Goal: Information Seeking & Learning: Learn about a topic

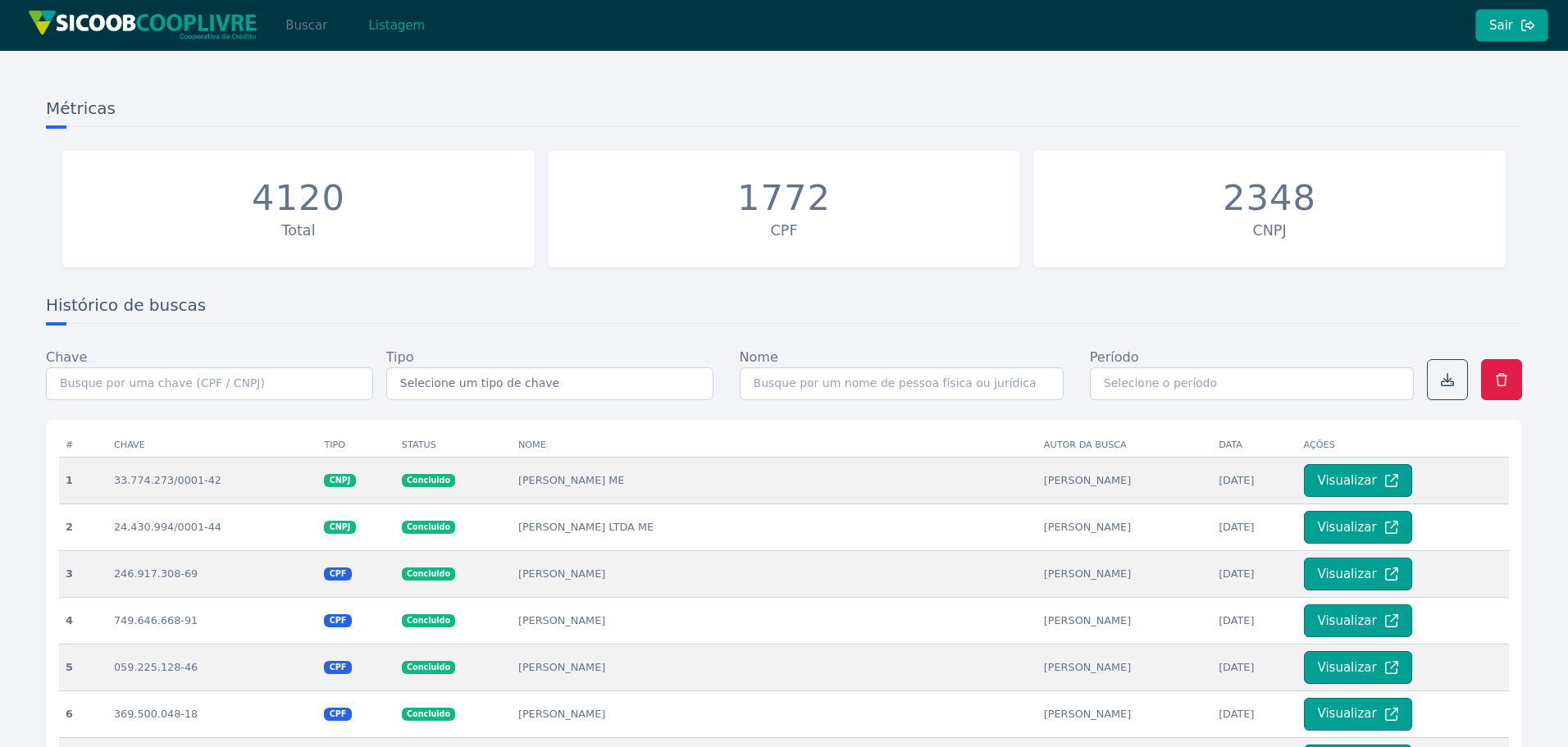
click at [316, 35] on button "Buscar" at bounding box center [306, 25] width 70 height 33
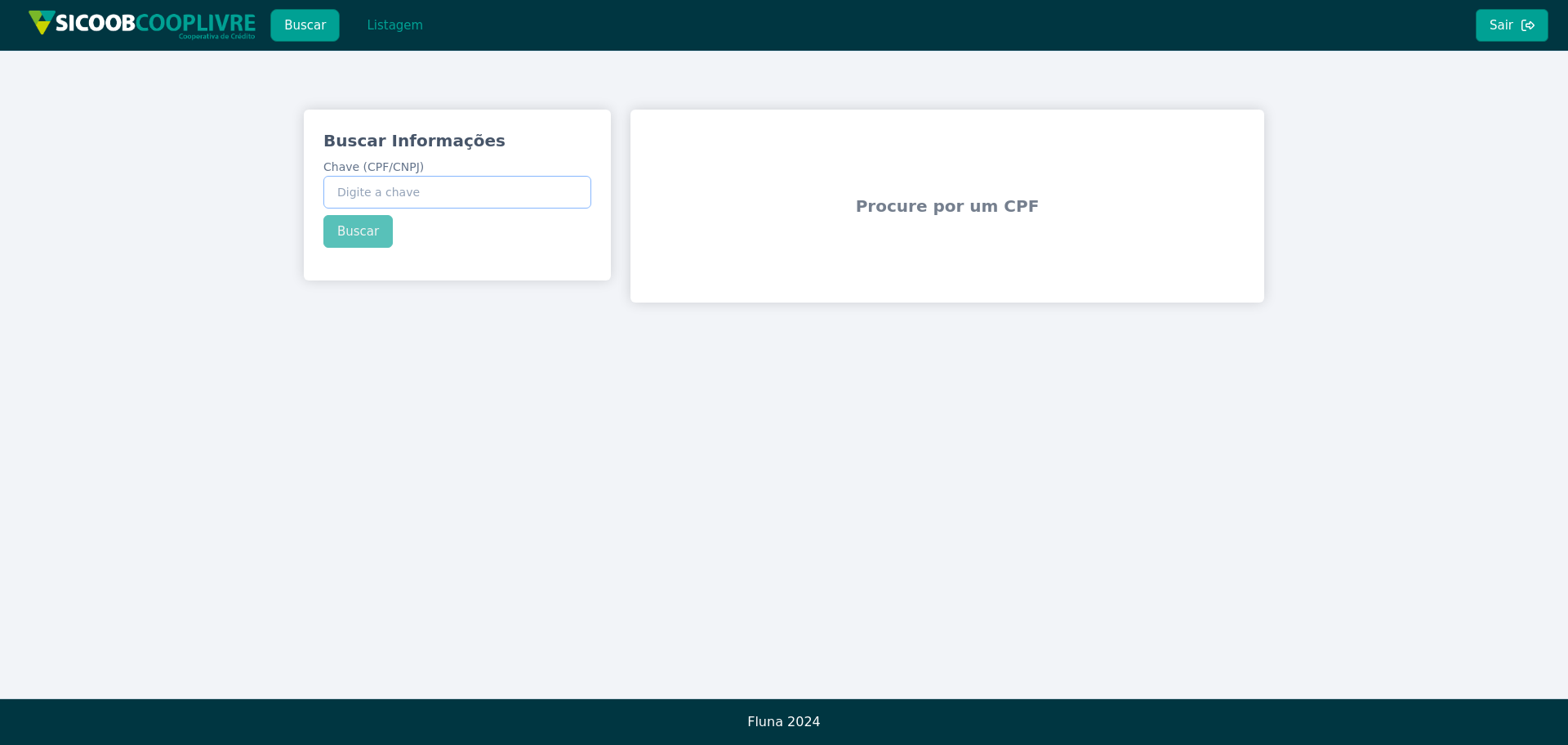
click at [449, 193] on input "Chave (CPF/CNPJ)" at bounding box center [457, 193] width 268 height 33
paste input "60.870.786/0001-20"
type input "60.870.786/0001-20"
click at [371, 236] on div "Buscar Informações Chave (CPF/CNPJ) 60.870.786/0001-20 Buscar" at bounding box center [457, 189] width 307 height 158
click at [342, 241] on button "Buscar" at bounding box center [358, 231] width 69 height 33
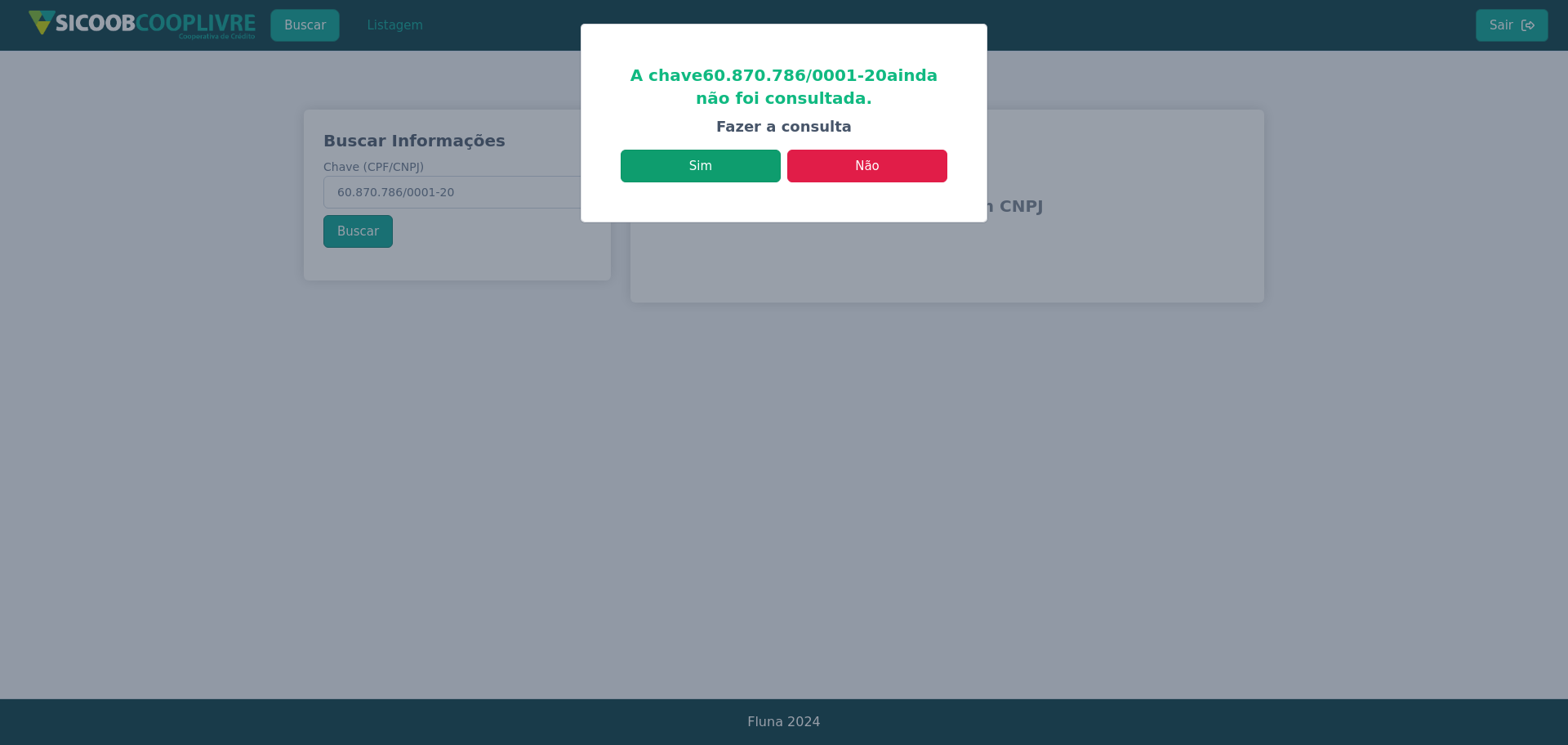
click at [756, 166] on button "Sim" at bounding box center [700, 166] width 160 height 33
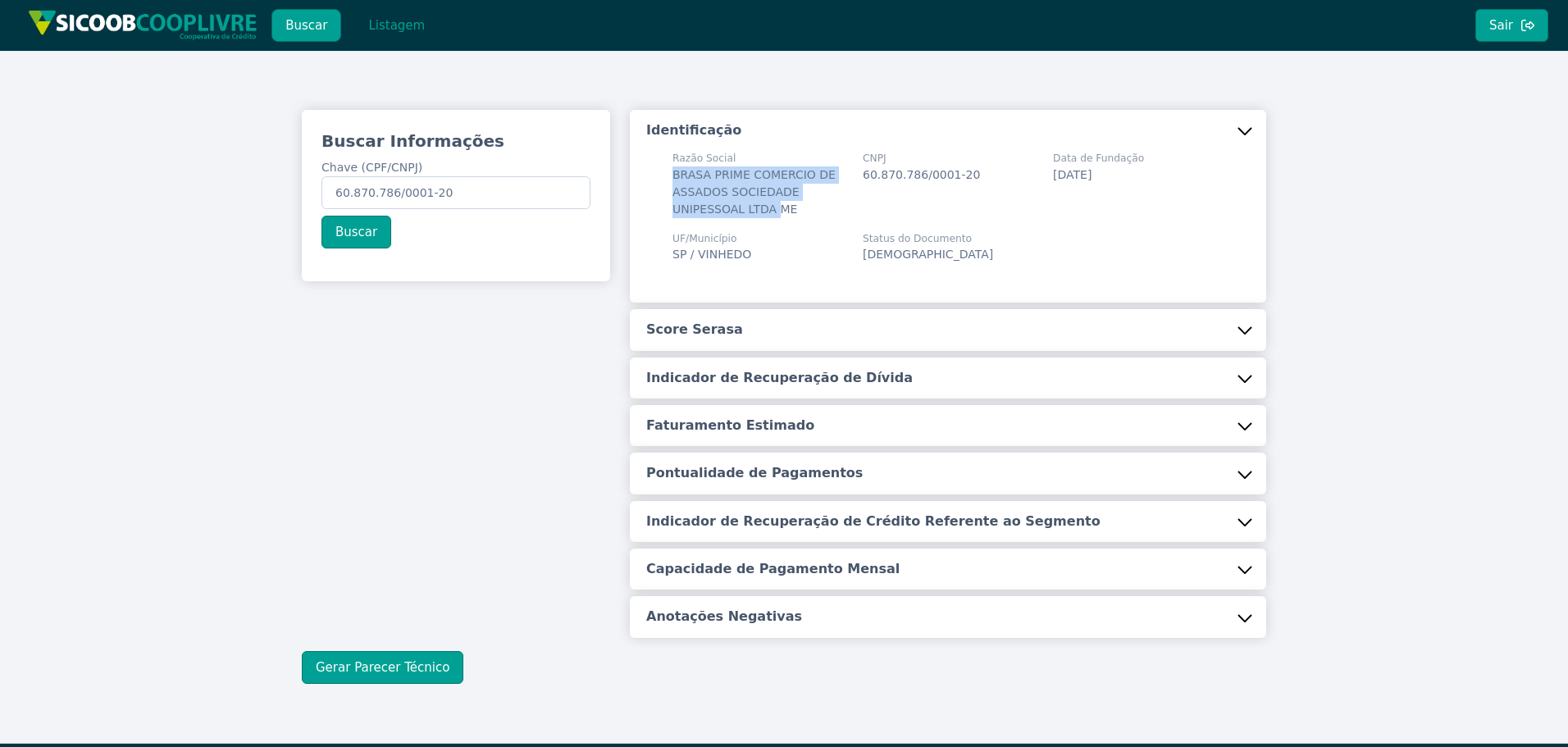
drag, startPoint x: 675, startPoint y: 170, endPoint x: 780, endPoint y: 220, distance: 116.3
click at [770, 213] on span "BRASA PRIME COMERCIO DE ASSADOS SOCIEDADE UNIPESSOAL LTDA ME" at bounding box center [753, 191] width 163 height 47
click at [782, 287] on div "Razão Social BRASA PRIME COMERCIO DE ASSADOS SOCIEDADE UNIPESSOAL LTDA ME CNPJ …" at bounding box center [947, 220] width 603 height 139
click at [772, 334] on button "Score Serasa" at bounding box center [947, 329] width 636 height 41
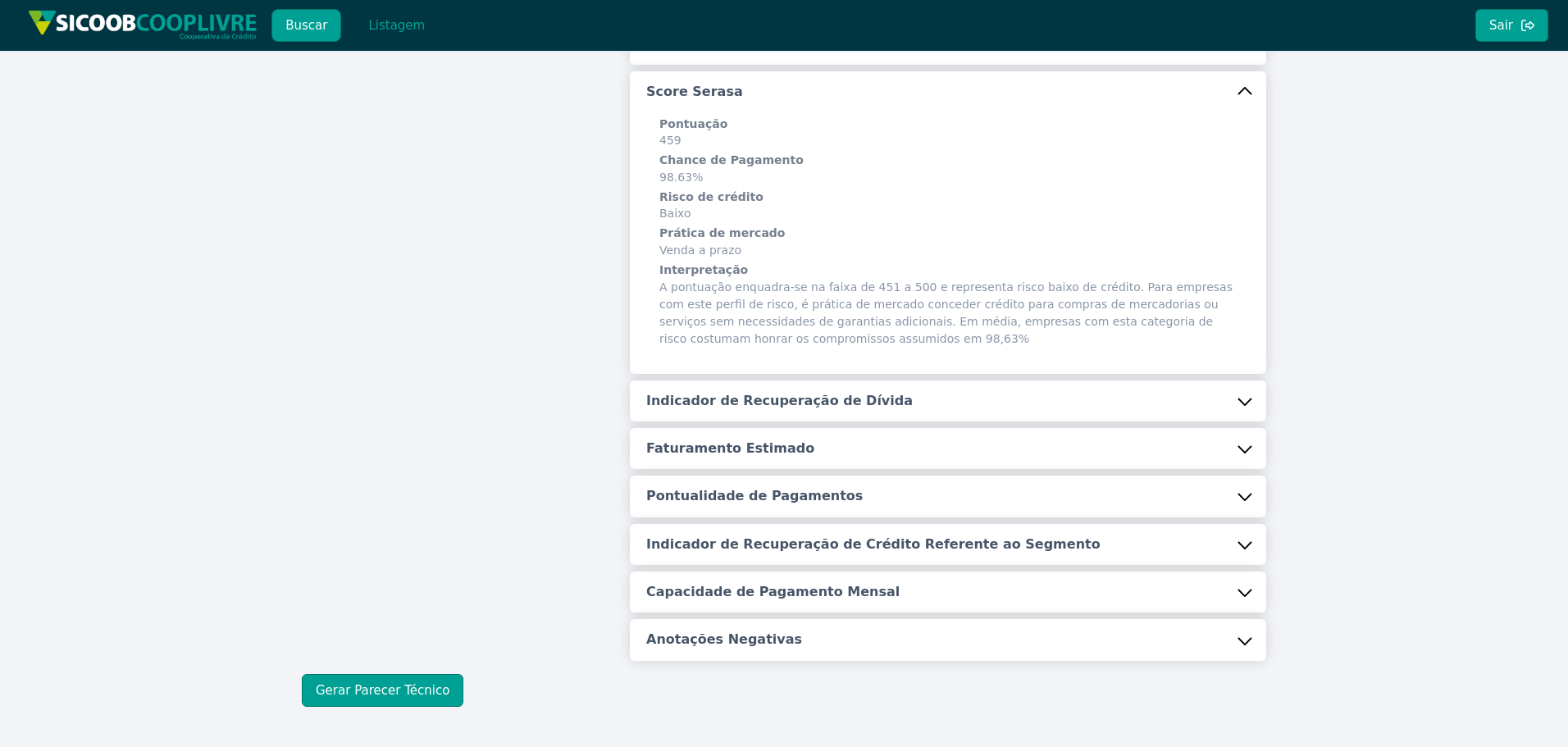
scroll to position [246, 0]
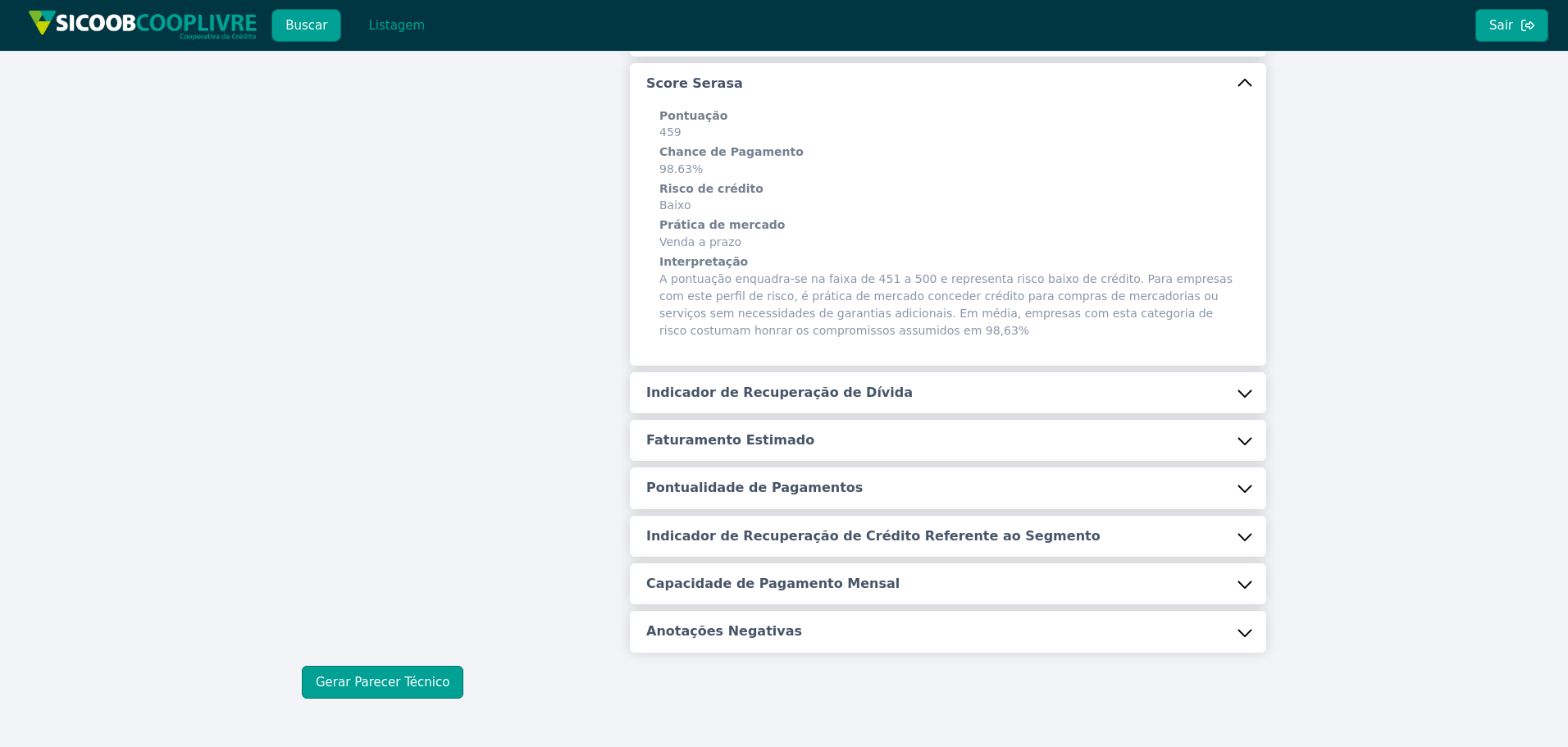
click at [749, 394] on h5 "Indicador de Recuperação de Dívida" at bounding box center [779, 392] width 266 height 18
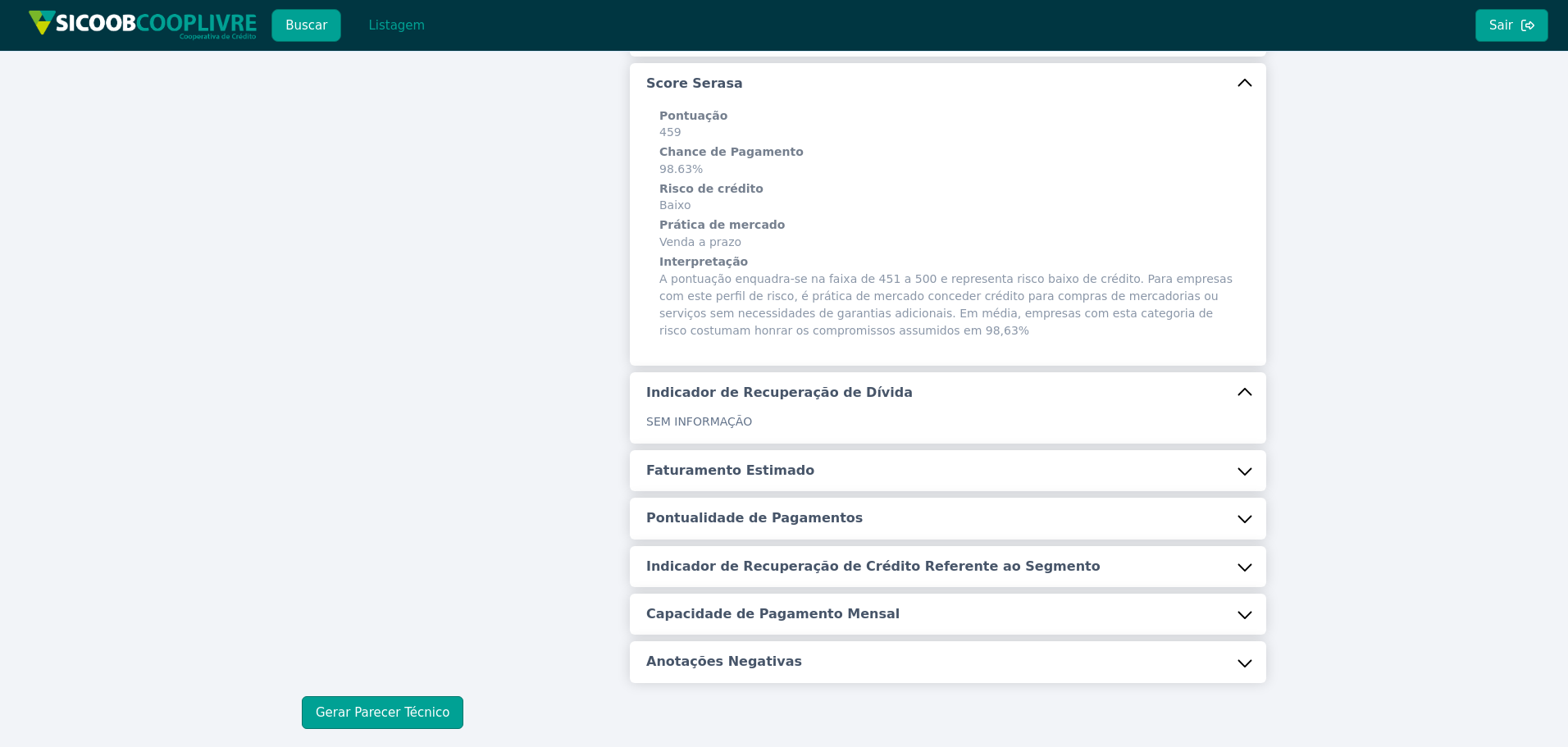
click at [764, 481] on button "Faturamento Estimado" at bounding box center [947, 470] width 636 height 41
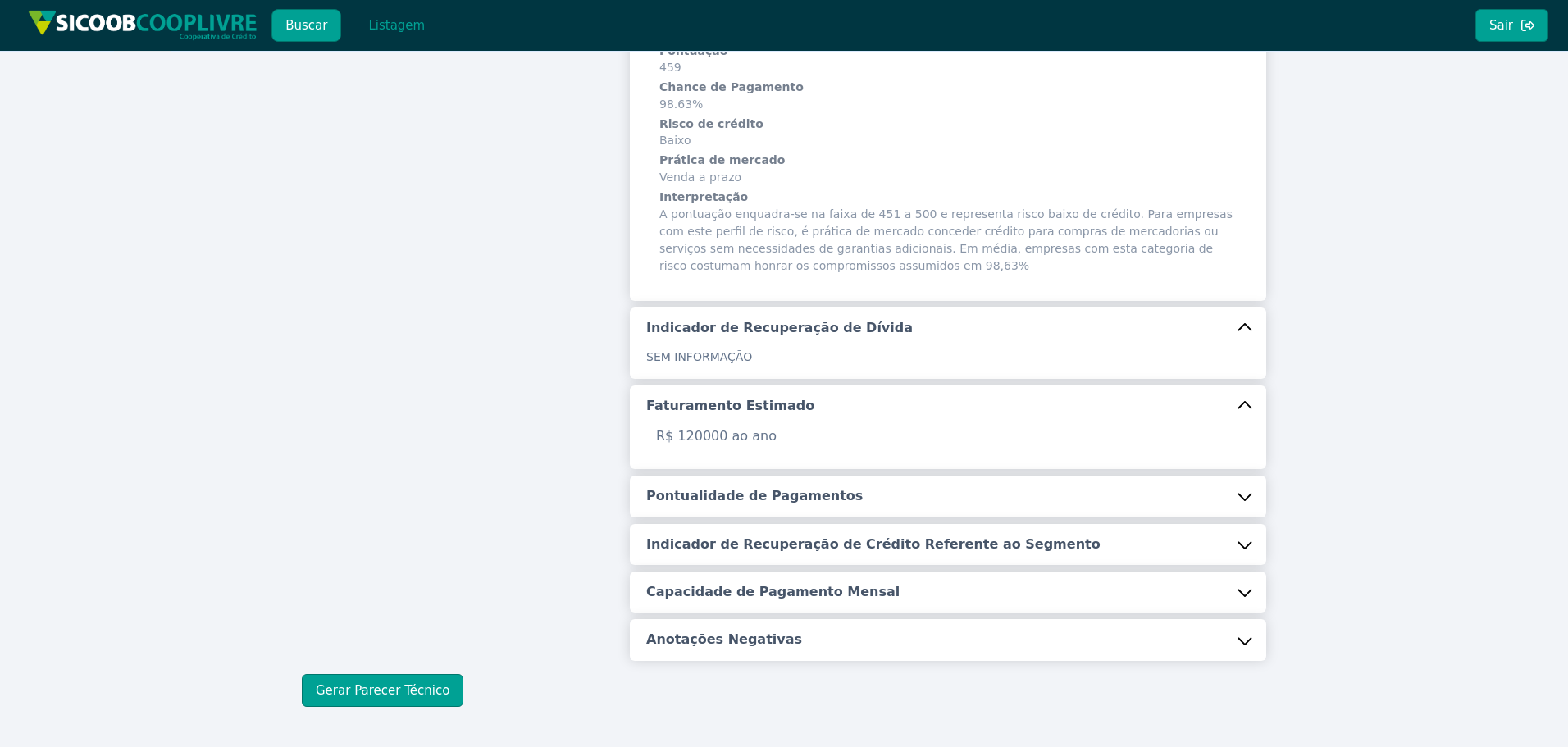
scroll to position [376, 0]
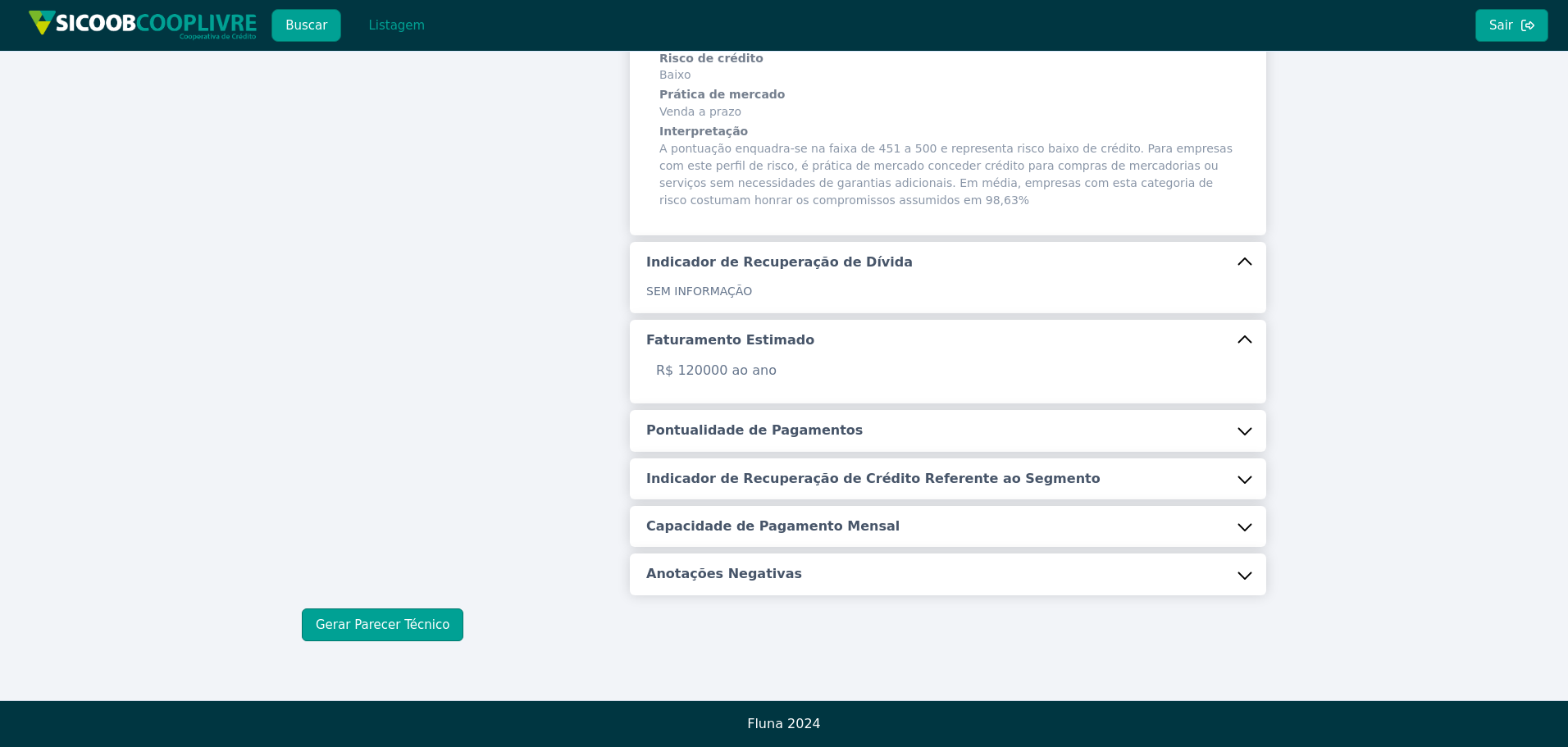
click at [792, 446] on button "Pontualidade de Pagamentos" at bounding box center [947, 430] width 636 height 41
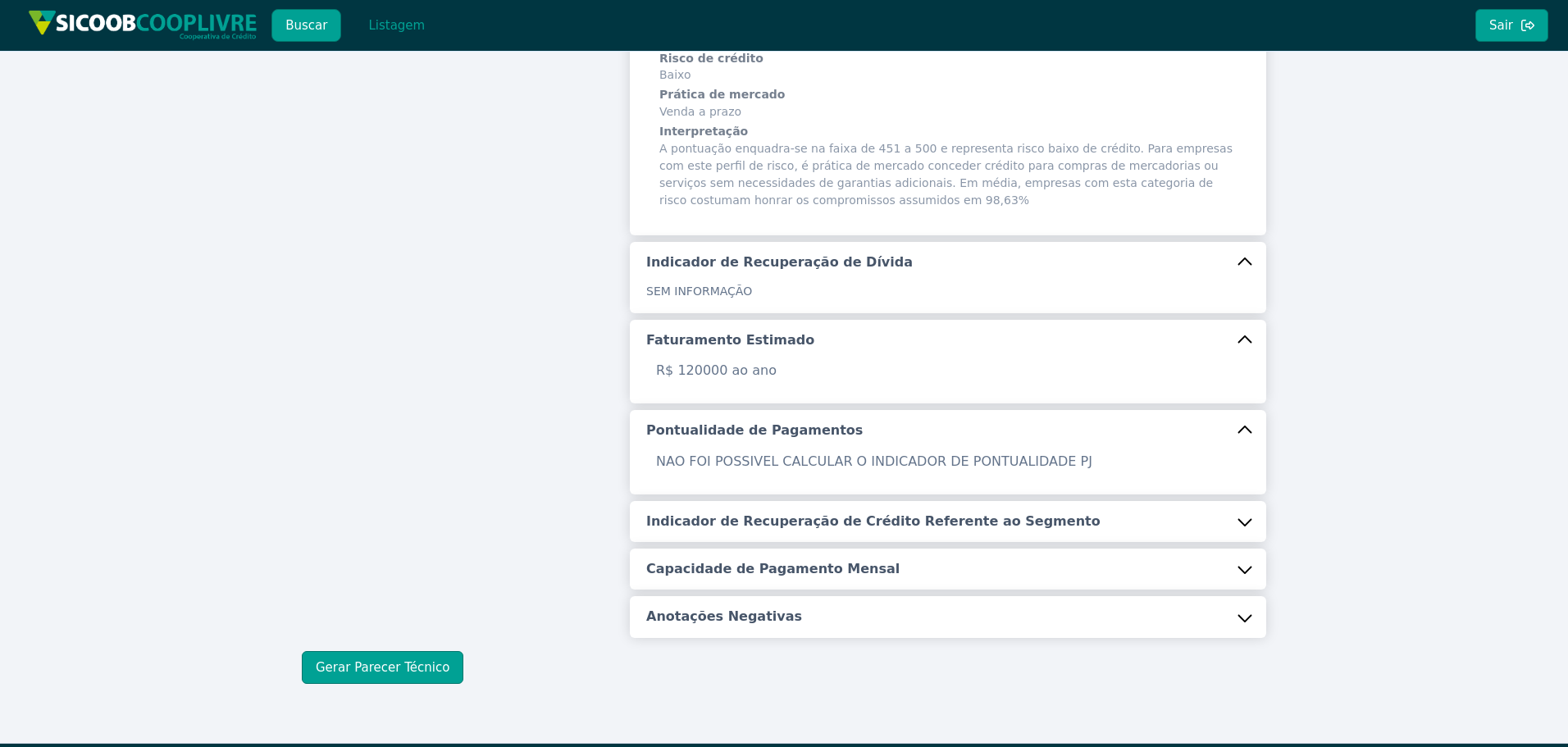
click at [759, 531] on button "Indicador de Recuperação de Crédito Referente ao Segmento" at bounding box center [947, 521] width 636 height 41
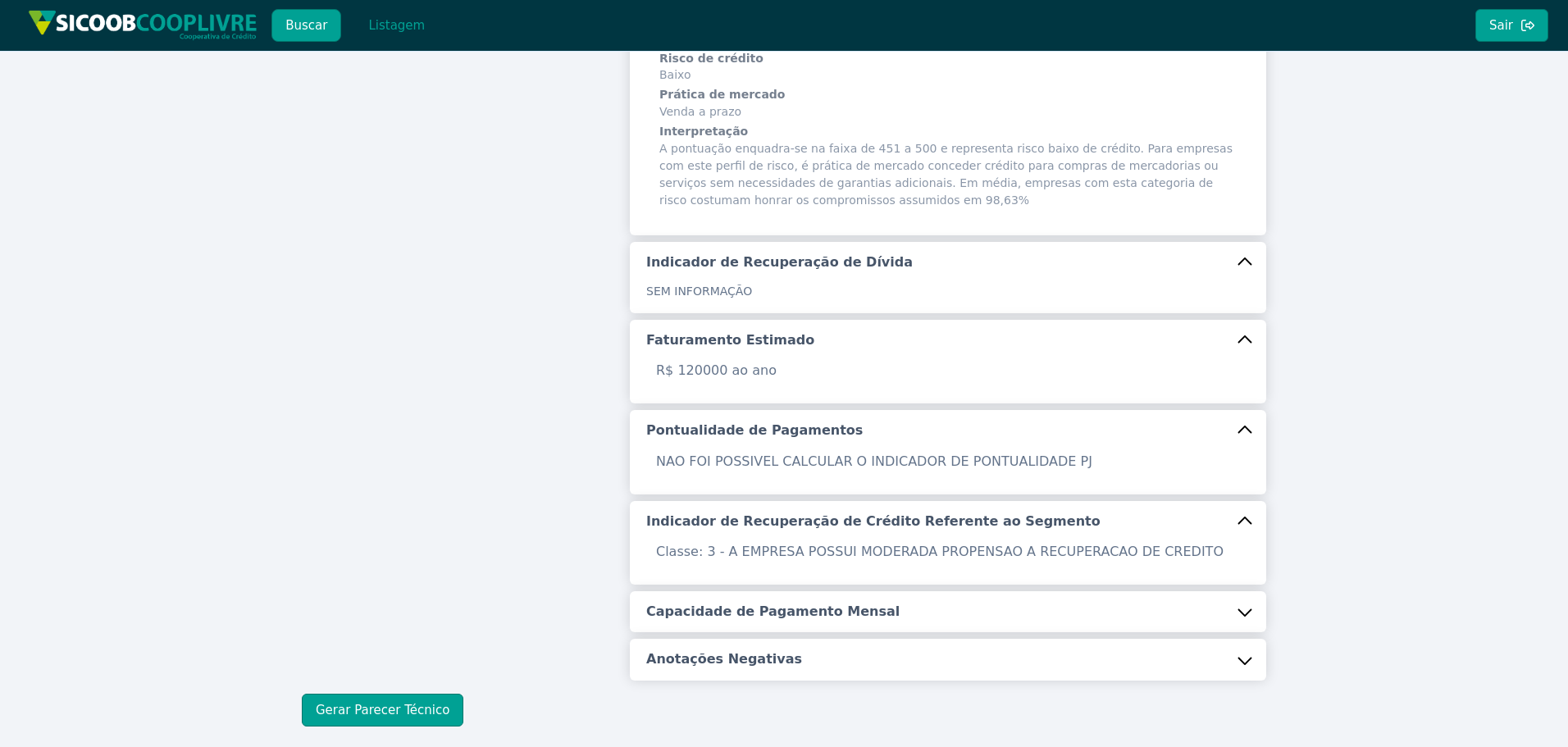
click at [754, 601] on button "Capacidade de Pagamento Mensal" at bounding box center [947, 611] width 636 height 41
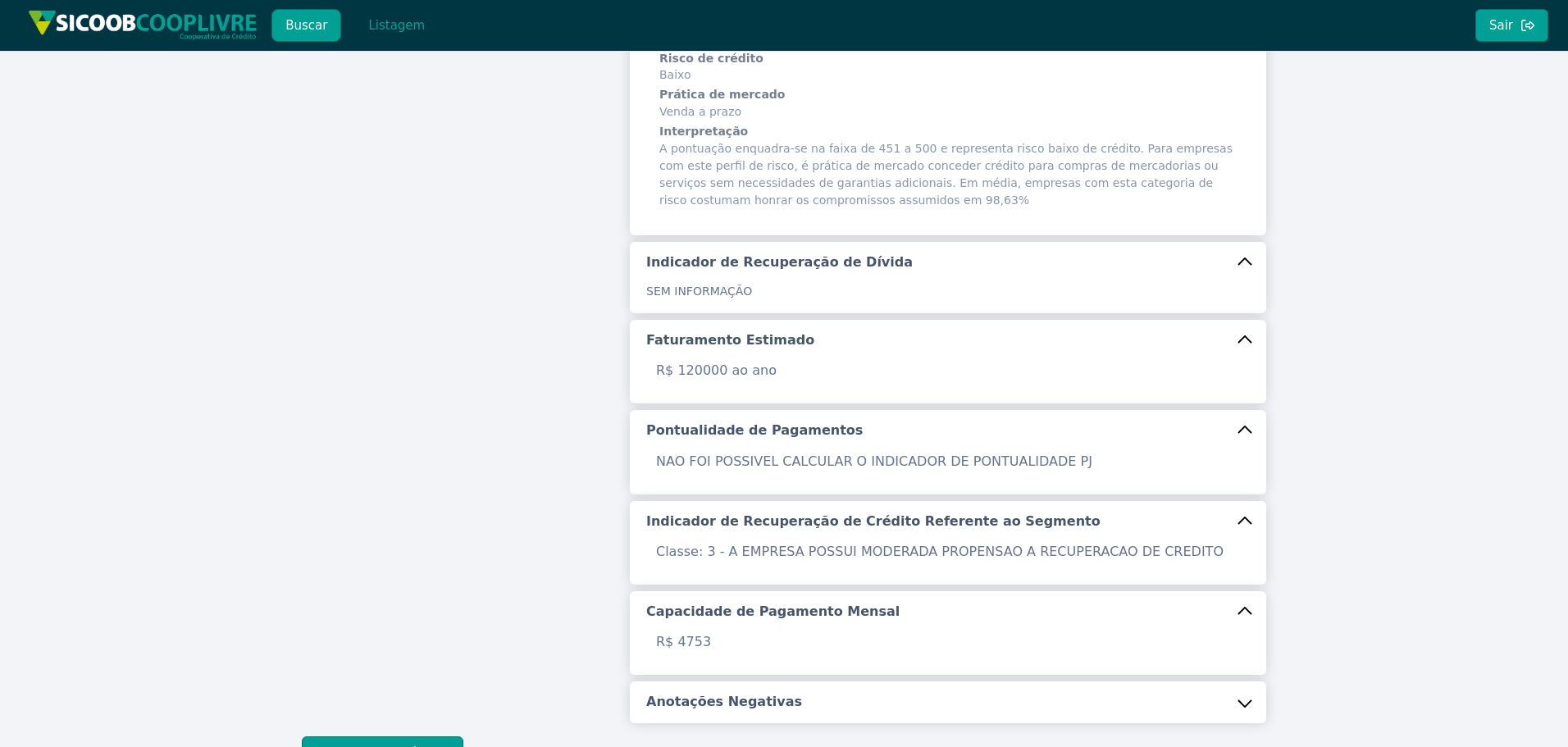
click at [786, 695] on button "Anotações Negativas" at bounding box center [947, 702] width 636 height 41
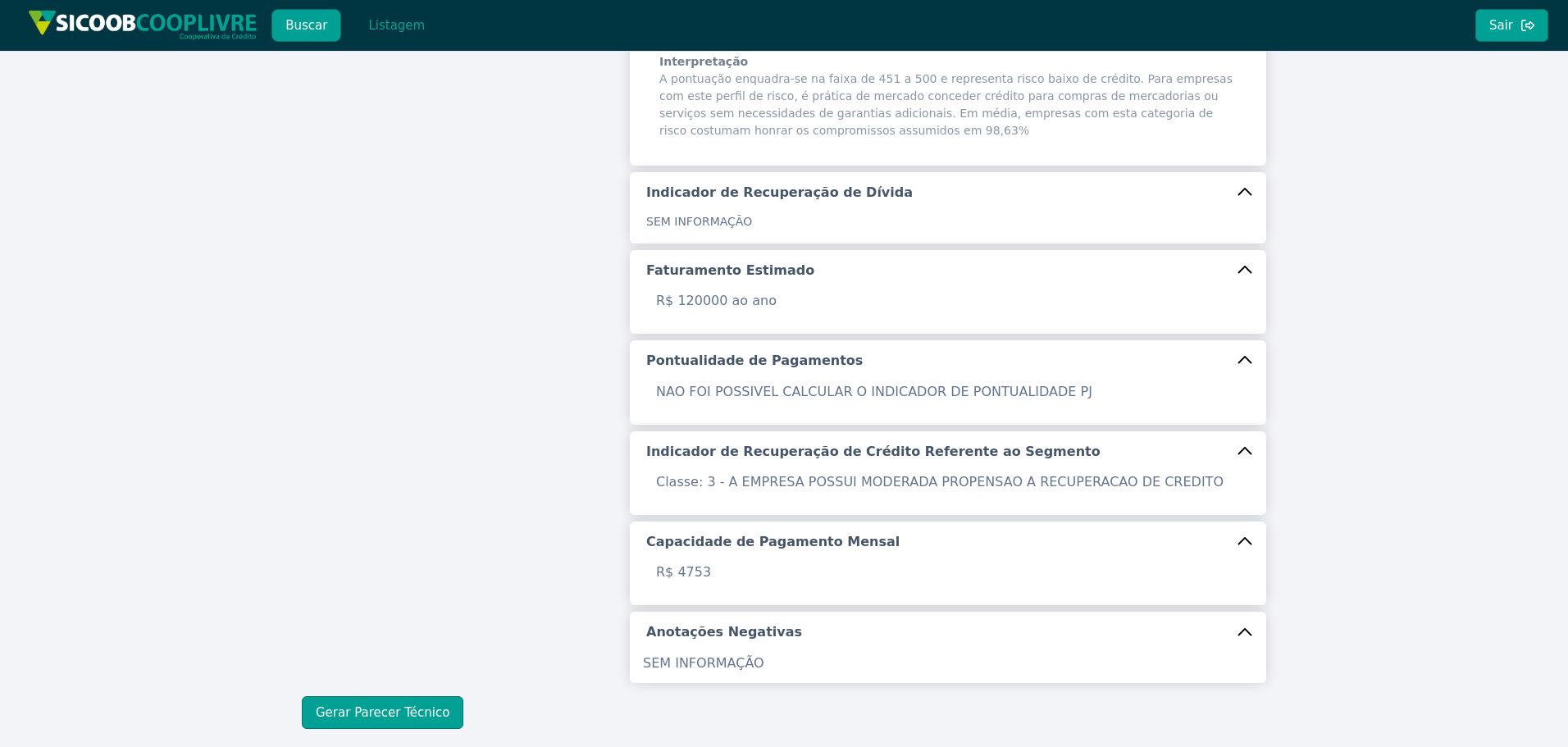
scroll to position [534, 0]
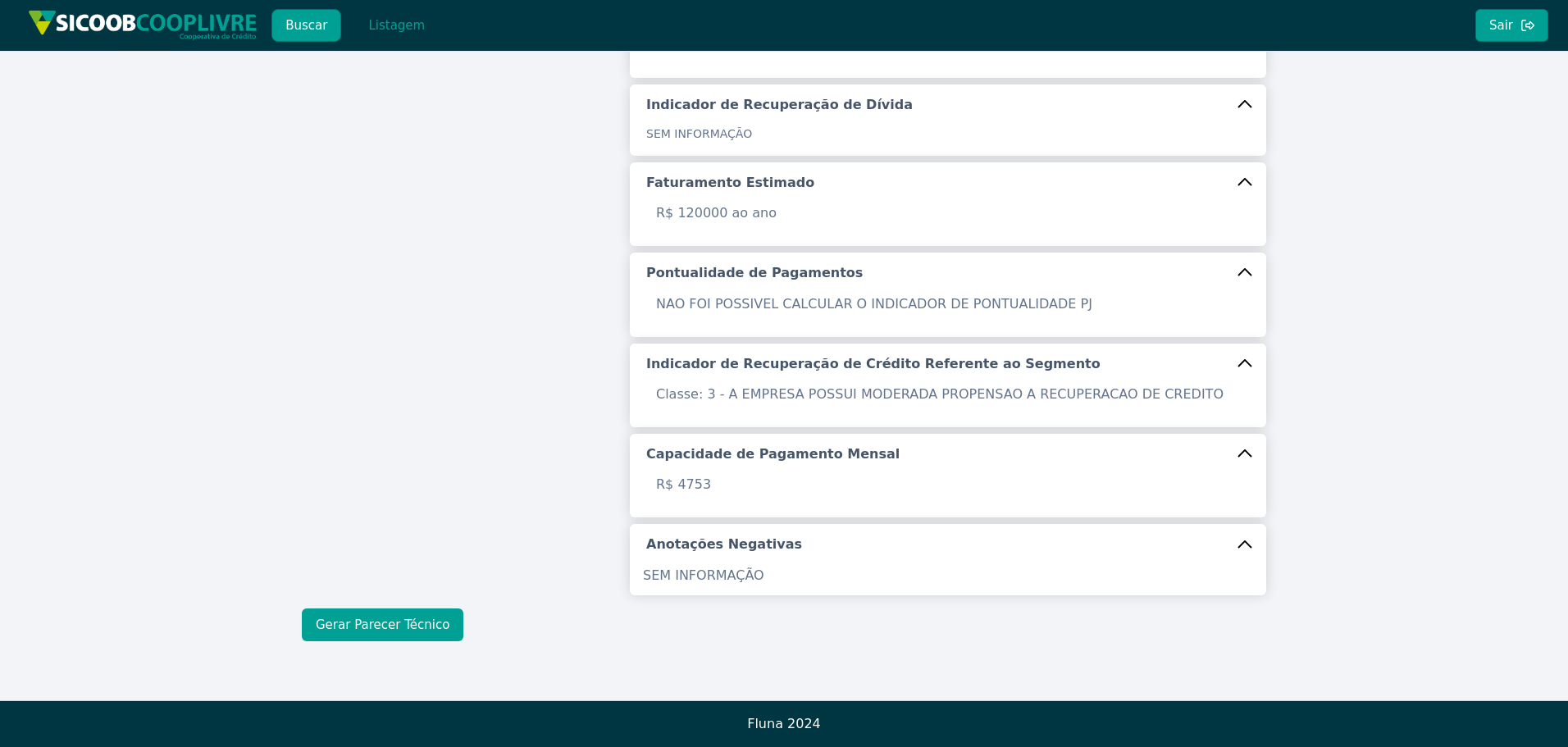
click at [400, 622] on button "Gerar Parecer Técnico" at bounding box center [382, 624] width 161 height 33
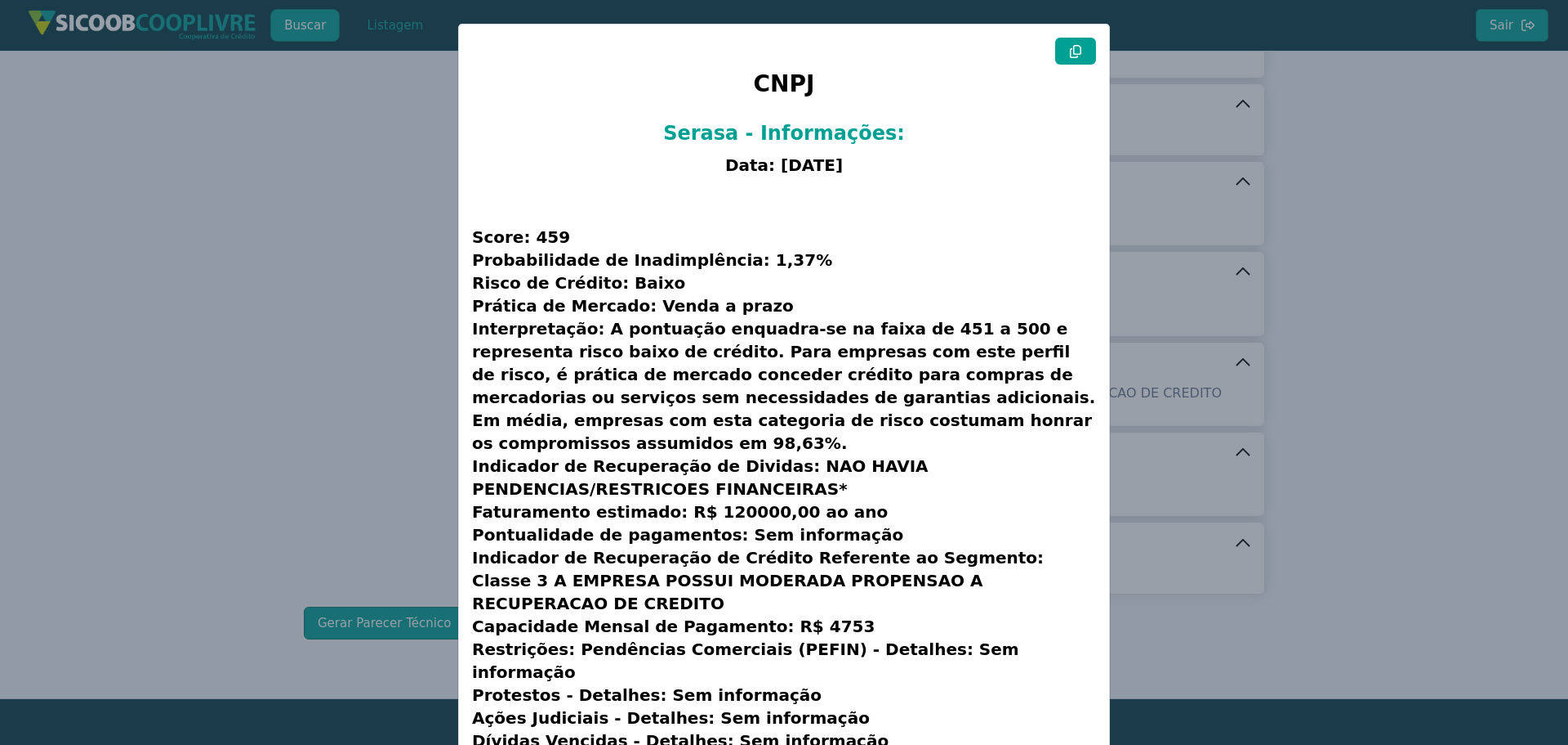
click at [1083, 56] on button at bounding box center [1075, 51] width 40 height 27
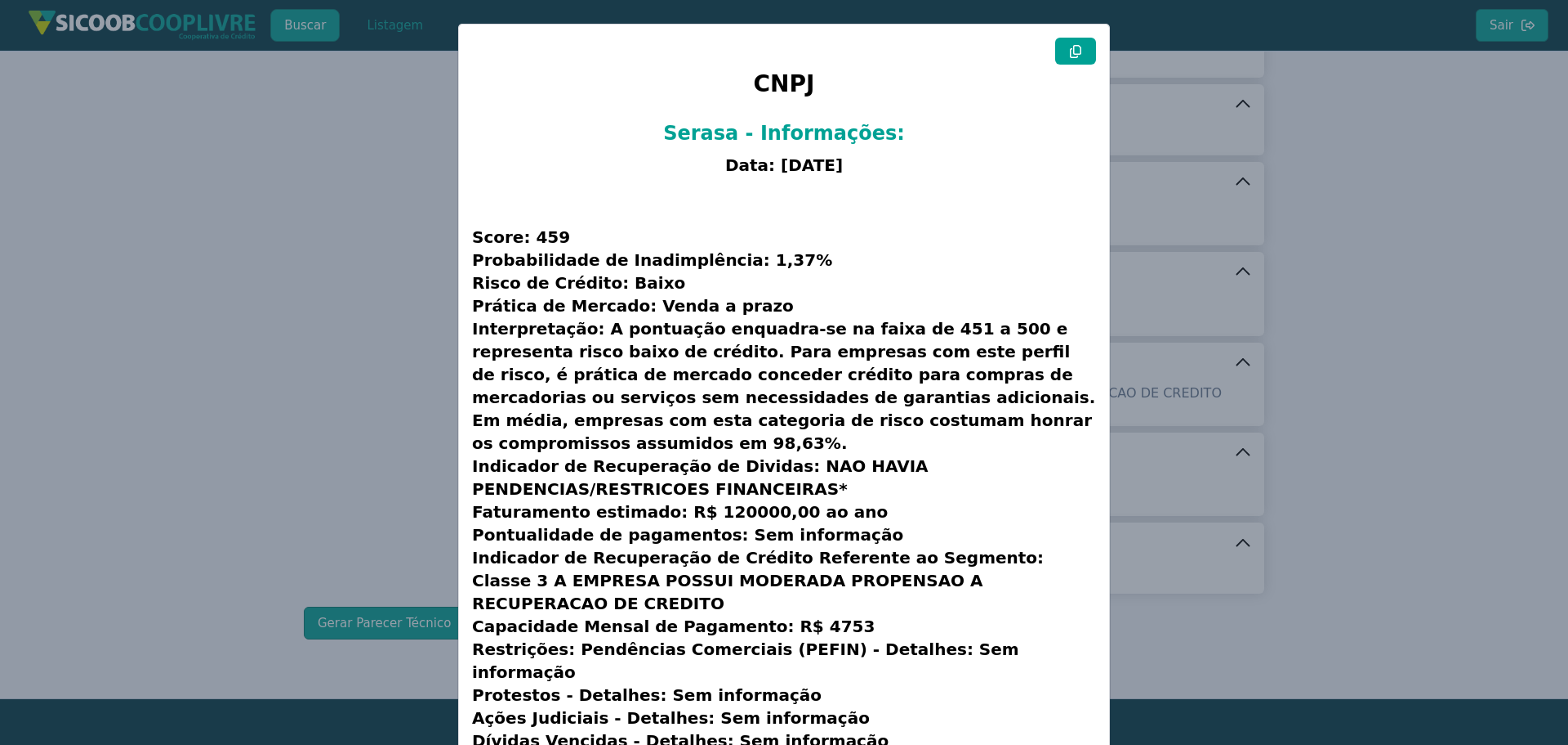
click at [221, 313] on modal-container "CNPJ Serasa - Informações: Data: [DATE] Score: 459 Probabilidade de Inadimplênc…" at bounding box center [784, 372] width 1568 height 745
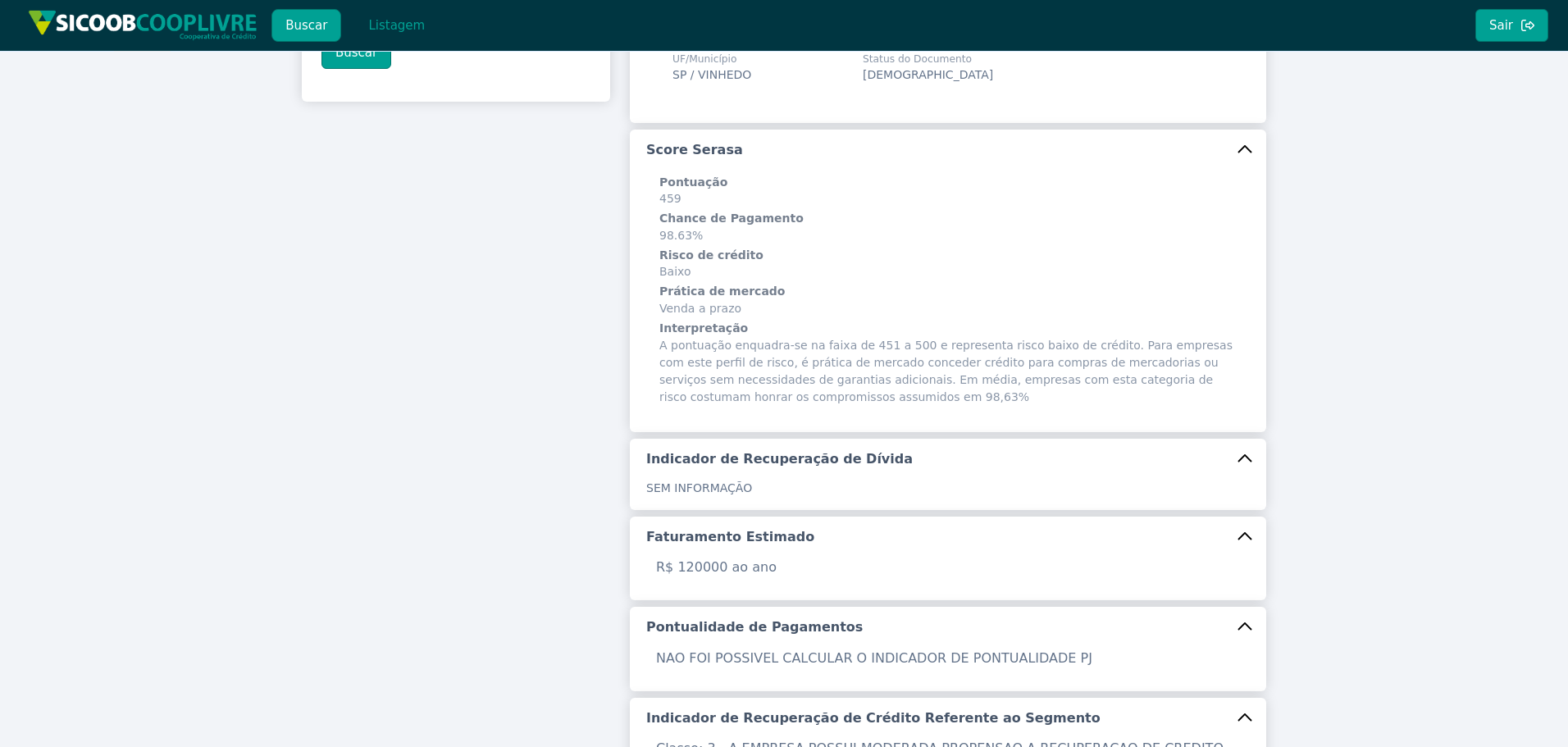
scroll to position [0, 0]
